Goal: Navigation & Orientation: Find specific page/section

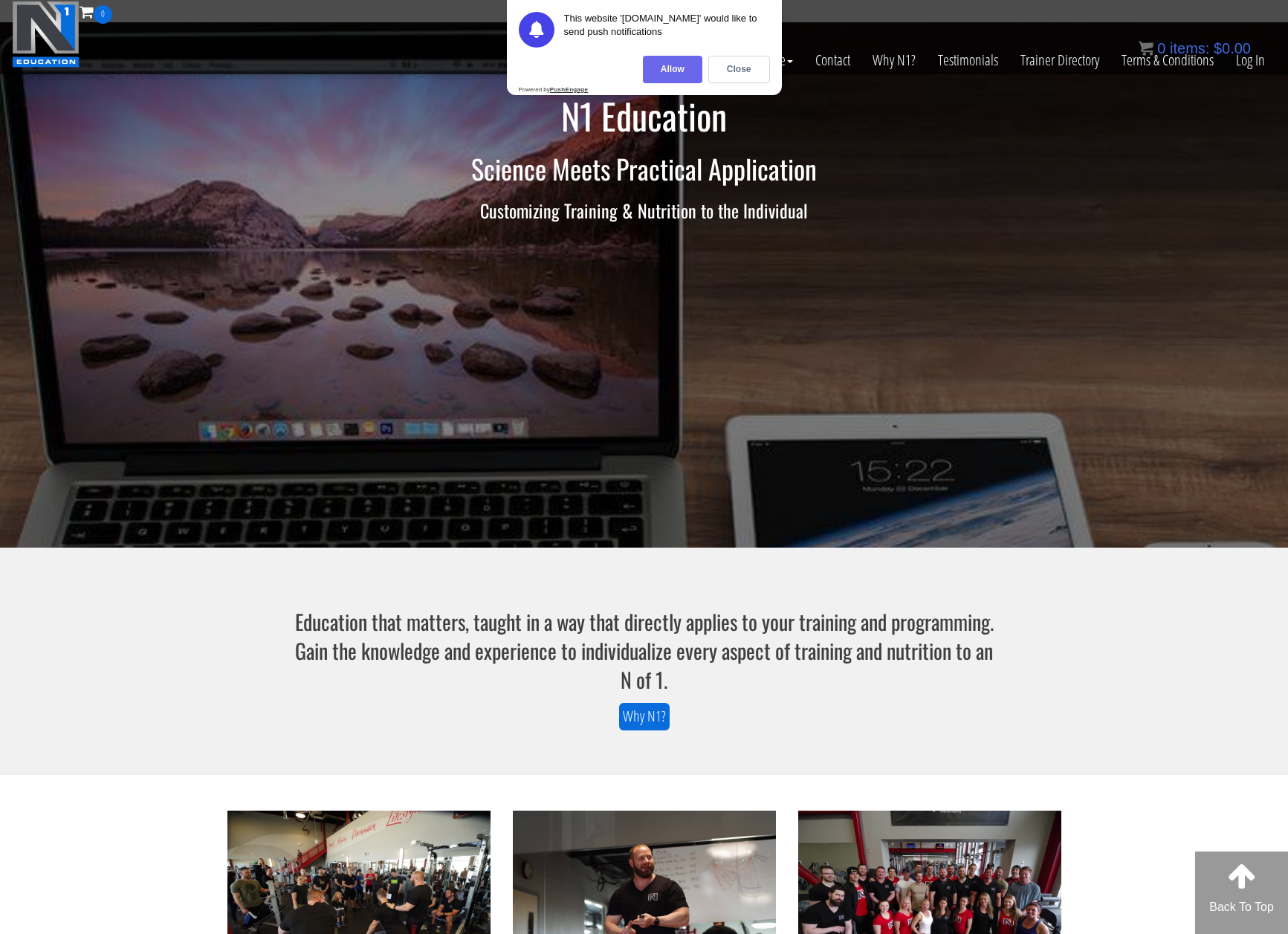
click at [667, 64] on div "Allow" at bounding box center [672, 70] width 60 height 27
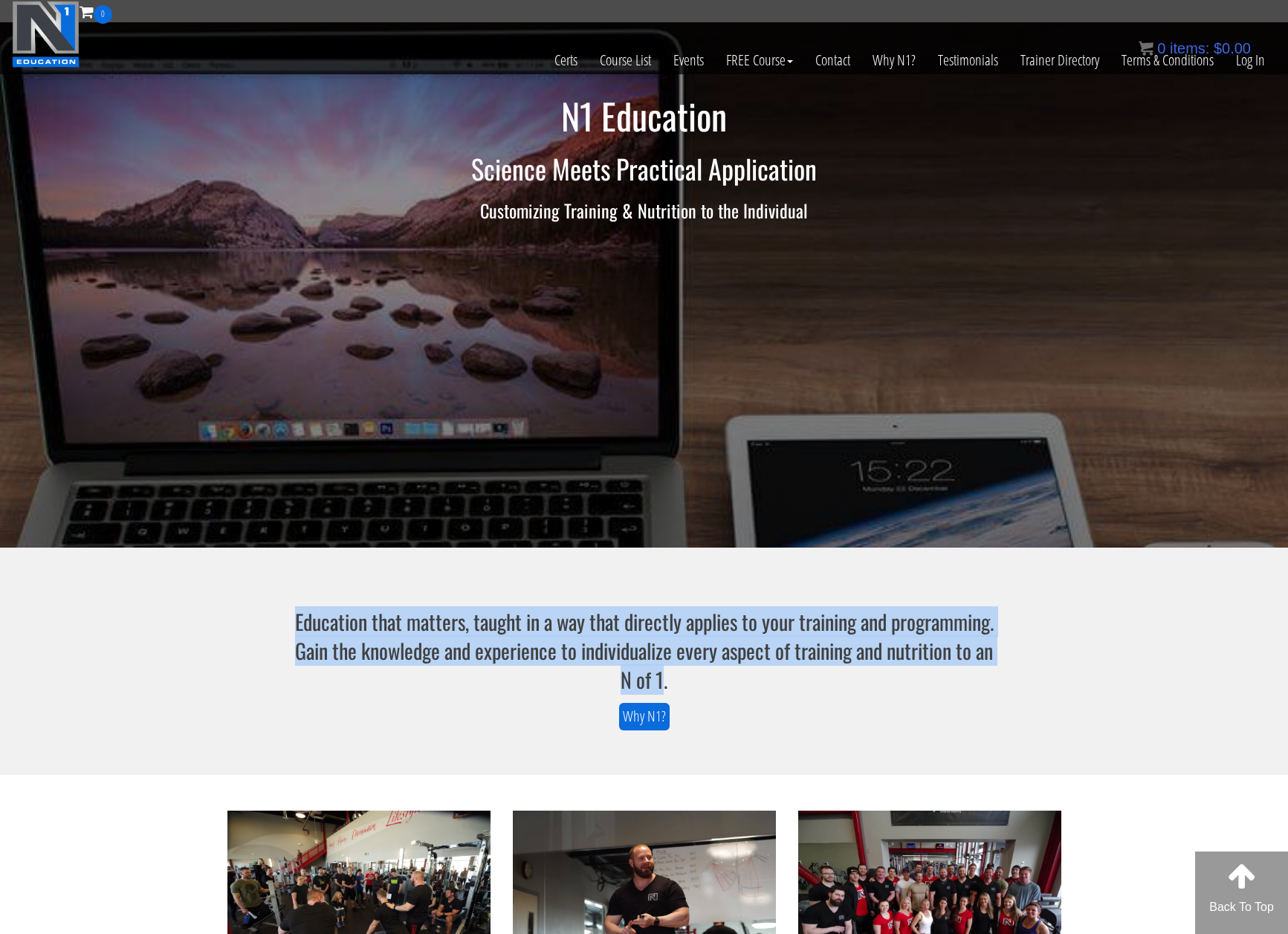
drag, startPoint x: 720, startPoint y: 680, endPoint x: 345, endPoint y: 627, distance: 378.7
click at [345, 627] on h3 "Education that matters, taught in a way that directly applies to your training …" at bounding box center [644, 651] width 708 height 88
click at [341, 624] on h3 "Education that matters, taught in a way that directly applies to your training …" at bounding box center [644, 651] width 708 height 88
drag, startPoint x: 343, startPoint y: 622, endPoint x: 722, endPoint y: 685, distance: 384.2
click at [722, 685] on h3 "Education that matters, taught in a way that directly applies to your training …" at bounding box center [644, 651] width 708 height 88
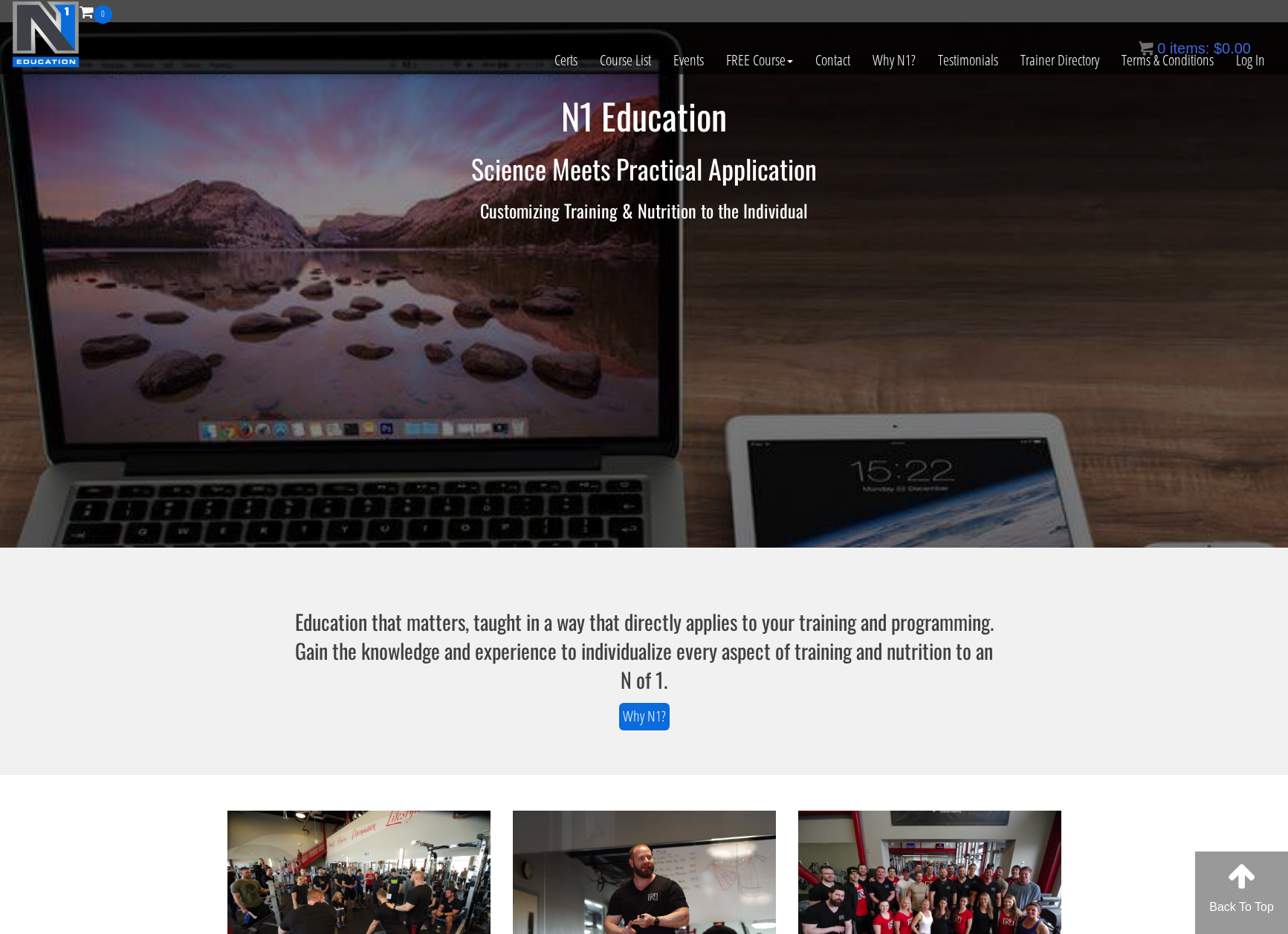
click at [738, 683] on h3 "Education that matters, taught in a way that directly applies to your training …" at bounding box center [644, 651] width 708 height 88
click at [1044, 64] on link "Trainer Directory" at bounding box center [1059, 60] width 101 height 73
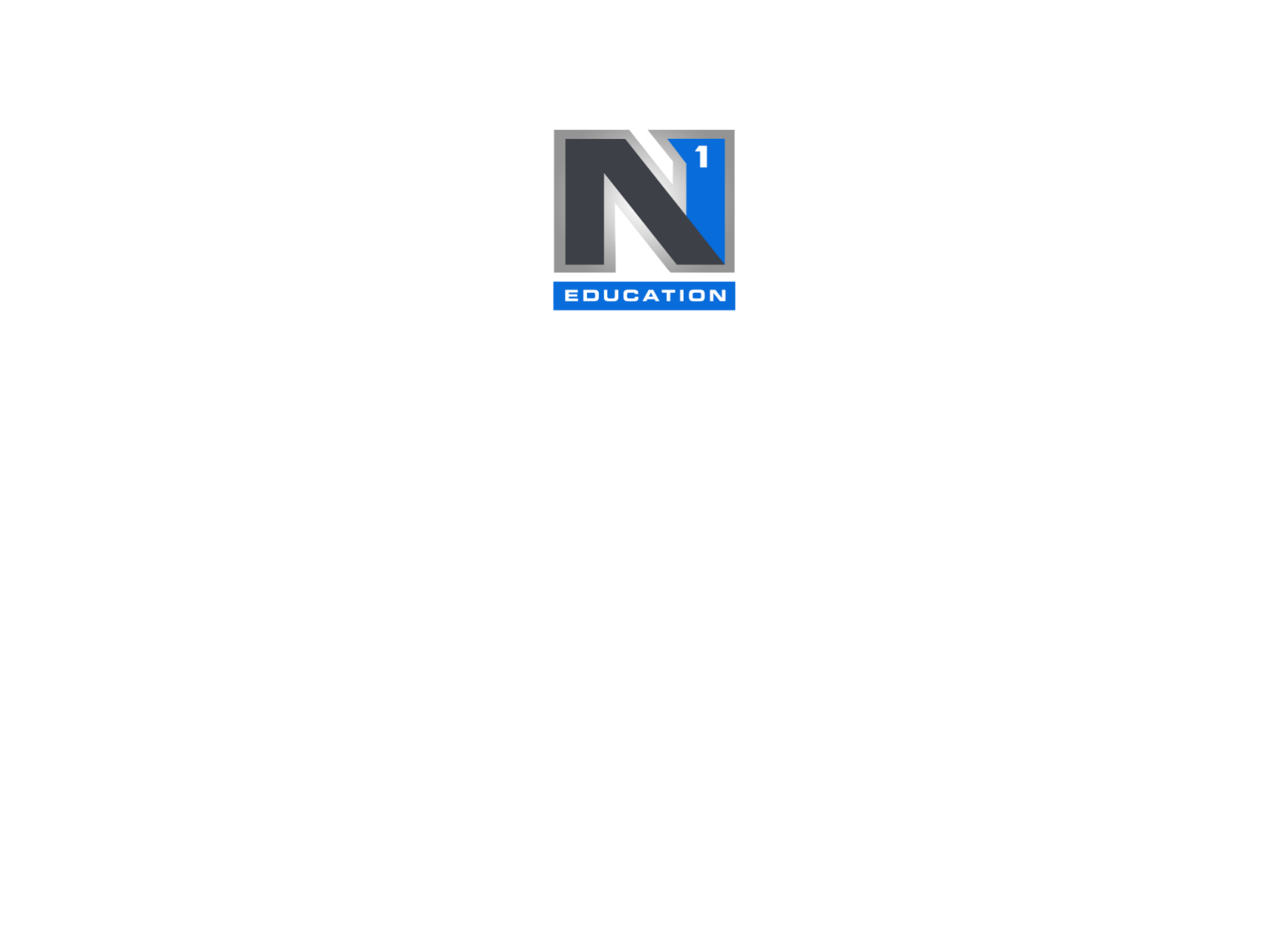
select select
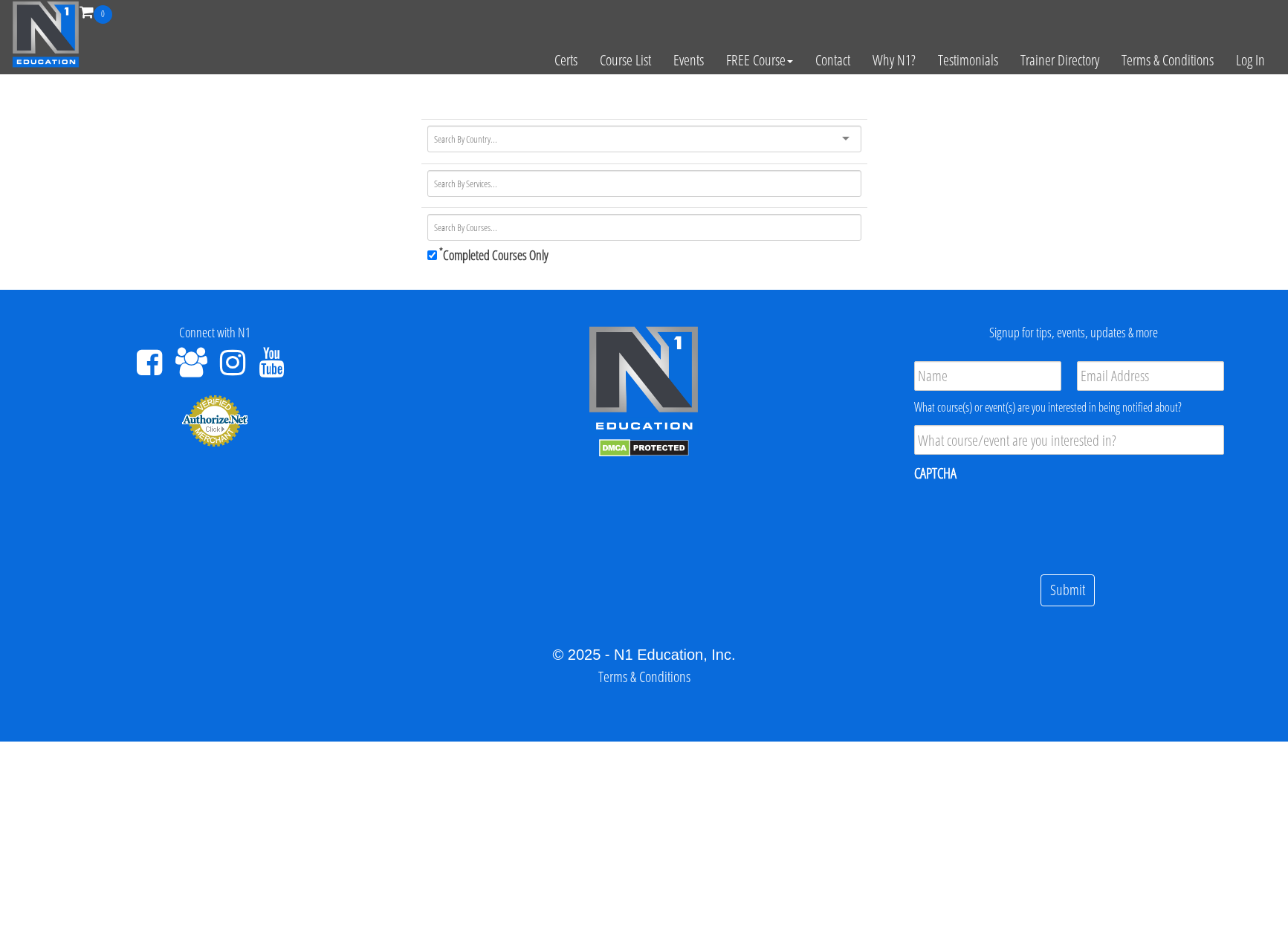
click at [1035, 110] on div "* Completed Courses Only" at bounding box center [644, 193] width 1288 height 193
click at [832, 67] on link "Contact" at bounding box center [832, 60] width 58 height 73
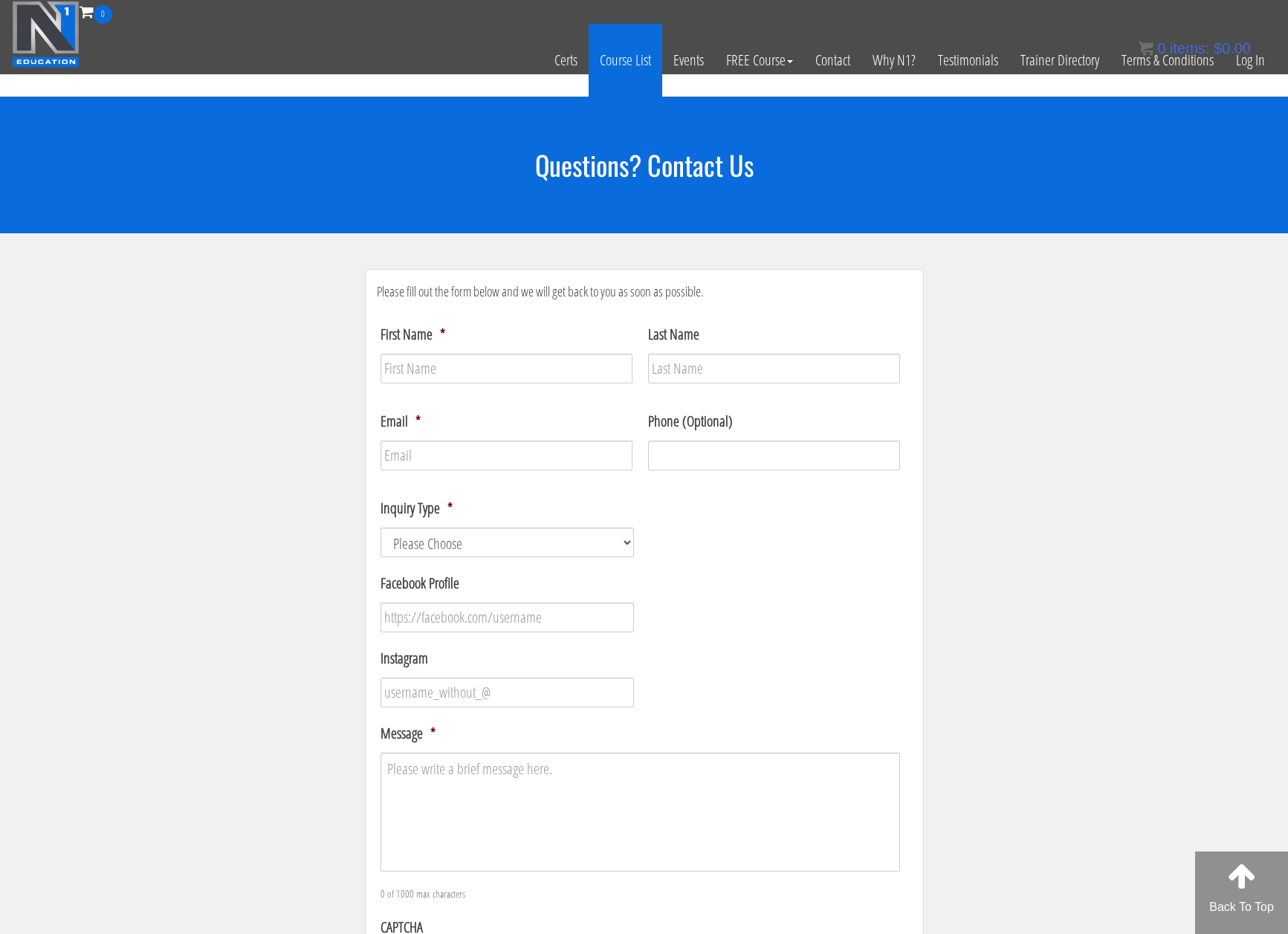
click at [629, 65] on link "Course List" at bounding box center [625, 60] width 73 height 73
